Goal: Information Seeking & Learning: Learn about a topic

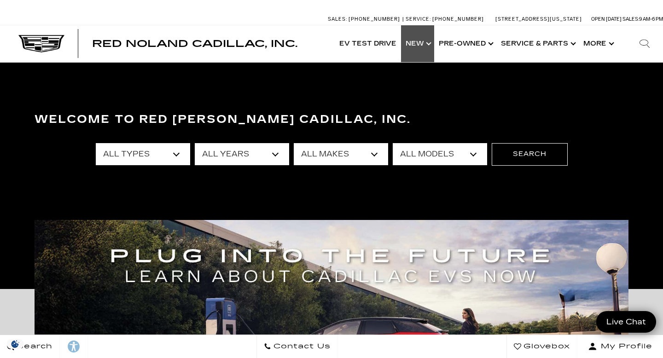
click at [427, 42] on link "Show New" at bounding box center [417, 43] width 33 height 37
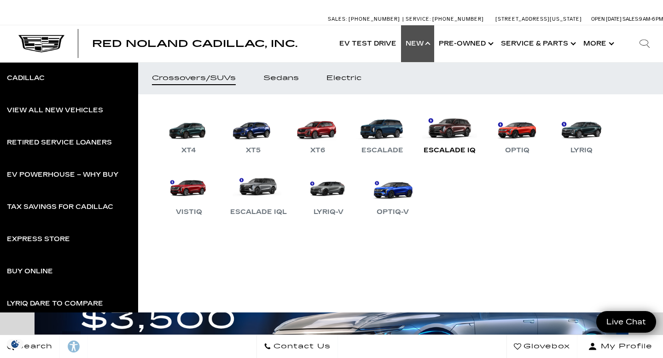
click at [460, 141] on link "Escalade IQ" at bounding box center [449, 132] width 61 height 48
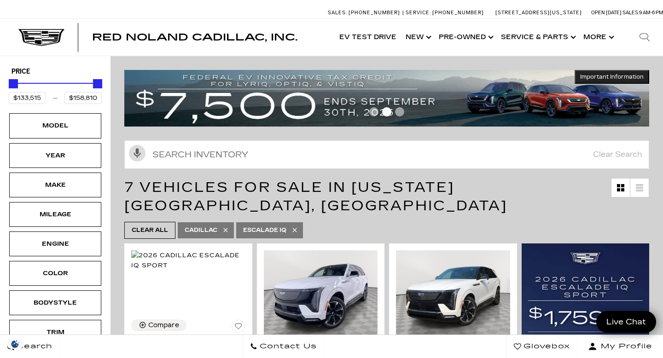
scroll to position [2, 0]
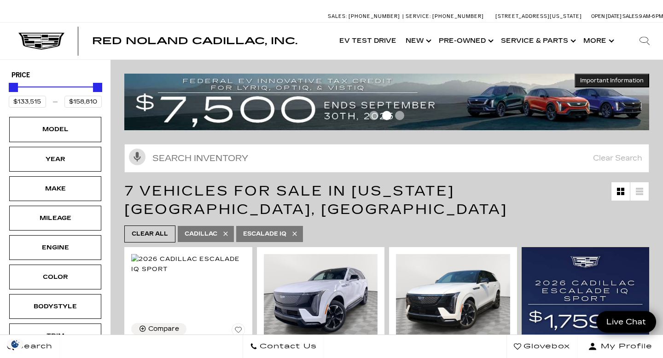
click at [376, 116] on span "Go to slide 1" at bounding box center [373, 115] width 9 height 9
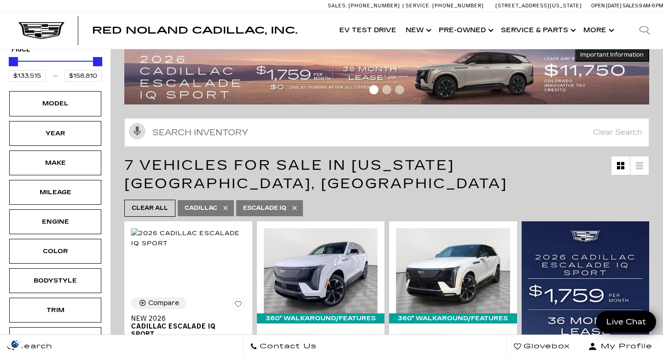
scroll to position [0, 0]
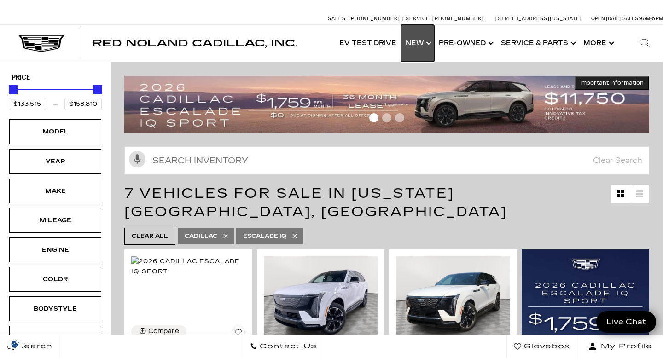
click at [414, 41] on link "Show New" at bounding box center [417, 43] width 33 height 37
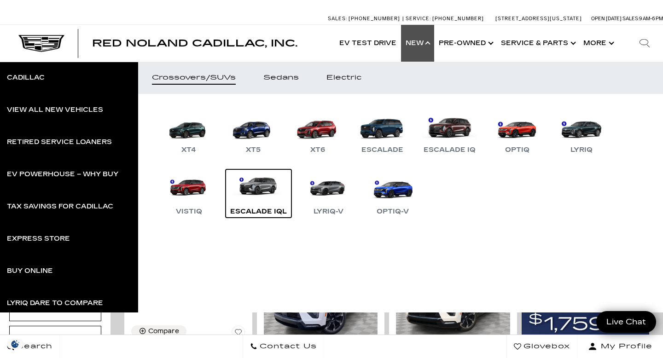
click at [254, 190] on link "Escalade IQL" at bounding box center [259, 193] width 66 height 48
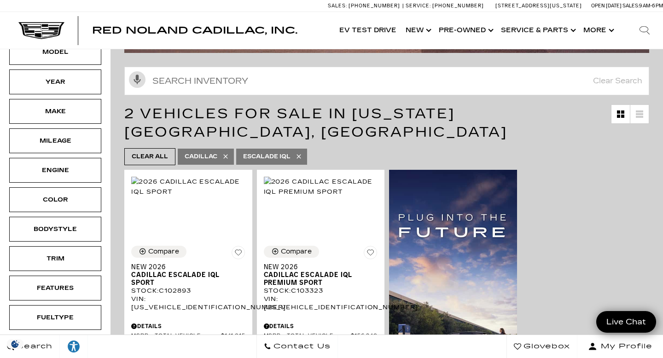
scroll to position [79, 0]
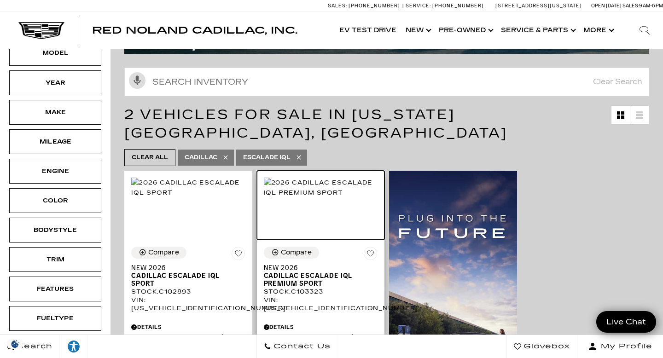
click at [323, 198] on img at bounding box center [321, 188] width 114 height 20
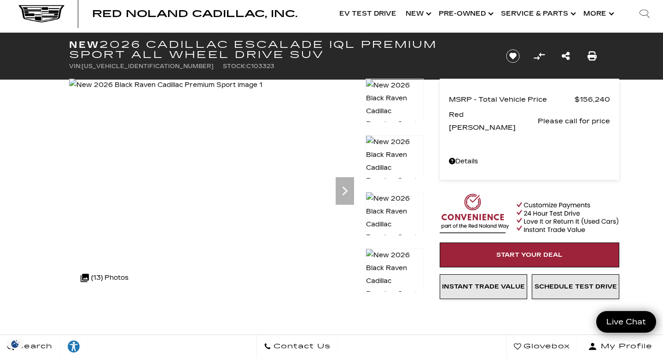
scroll to position [6, 0]
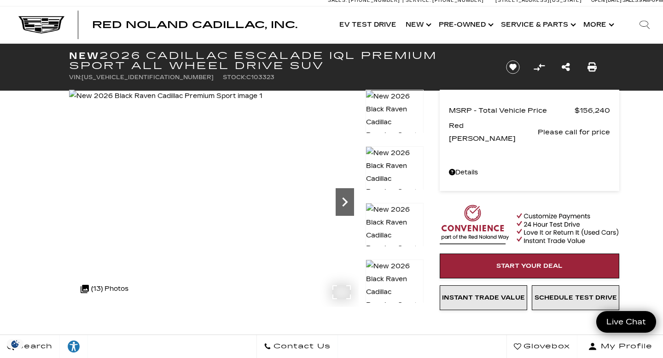
click at [347, 198] on icon "Next" at bounding box center [345, 202] width 18 height 18
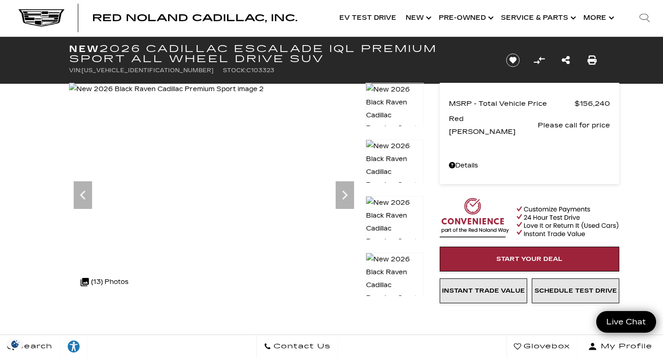
scroll to position [16, 0]
